Goal: Download file/media

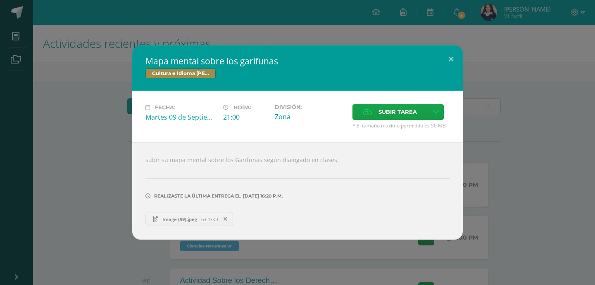
click at [434, 73] on div "Cultura e Idioma [PERSON_NAME] o Xinca" at bounding box center [297, 75] width 304 height 12
click at [204, 230] on div "subir su mapa mental sobre los Garífunas según dialogado en clases Realizaste l…" at bounding box center [297, 190] width 330 height 97
click at [203, 216] on span "63.43KB" at bounding box center [209, 219] width 17 height 6
click at [448, 58] on button at bounding box center [451, 59] width 24 height 28
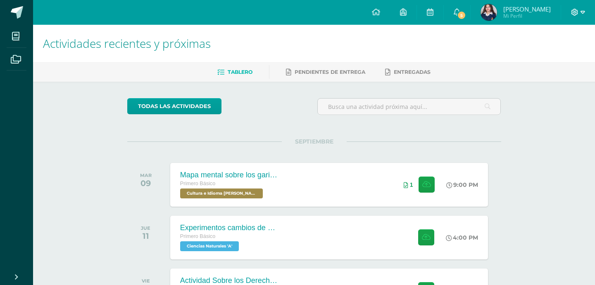
click at [571, 12] on icon at bounding box center [574, 12] width 7 height 7
click at [568, 53] on span "Cerrar sesión" at bounding box center [556, 56] width 37 height 8
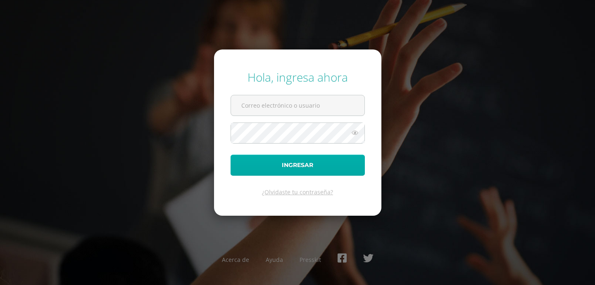
type input "[EMAIL_ADDRESS][DOMAIN_NAME]"
click at [284, 163] on button "Ingresar" at bounding box center [297, 165] width 134 height 21
